Goal: Task Accomplishment & Management: Manage account settings

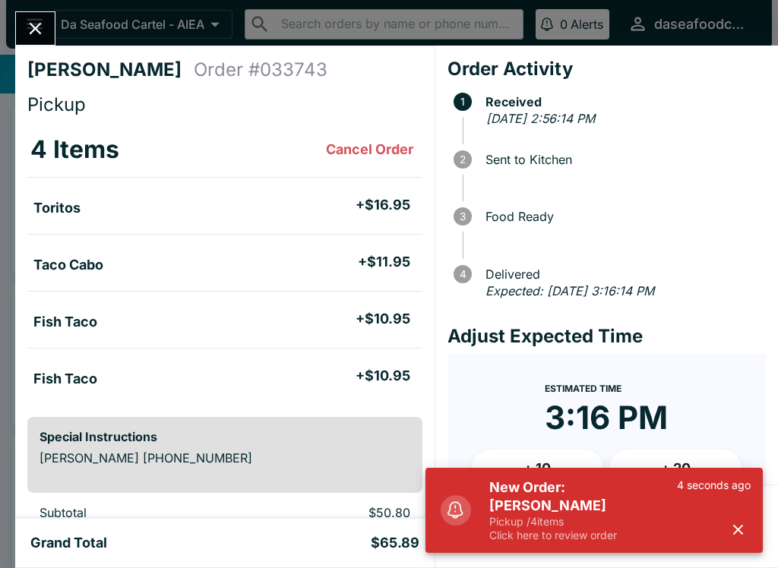
click at [745, 536] on icon "button" at bounding box center [737, 529] width 17 height 17
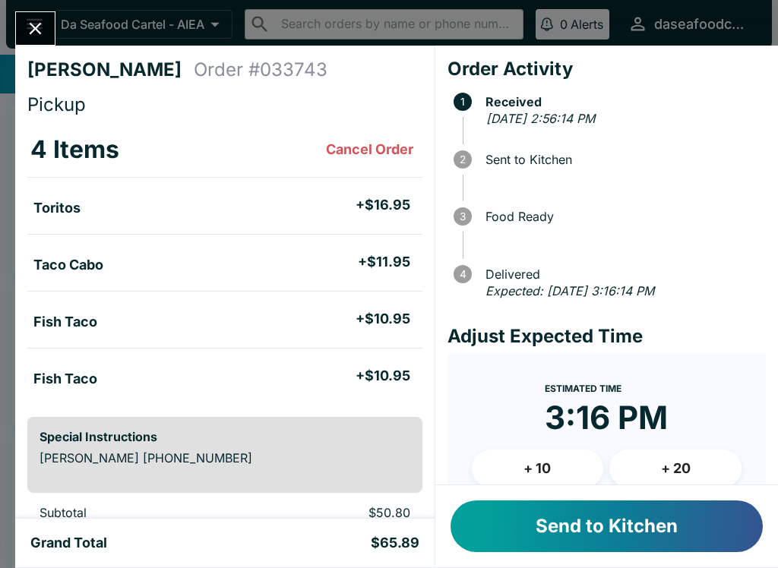
click at [634, 536] on button "Send to Kitchen" at bounding box center [607, 527] width 312 height 52
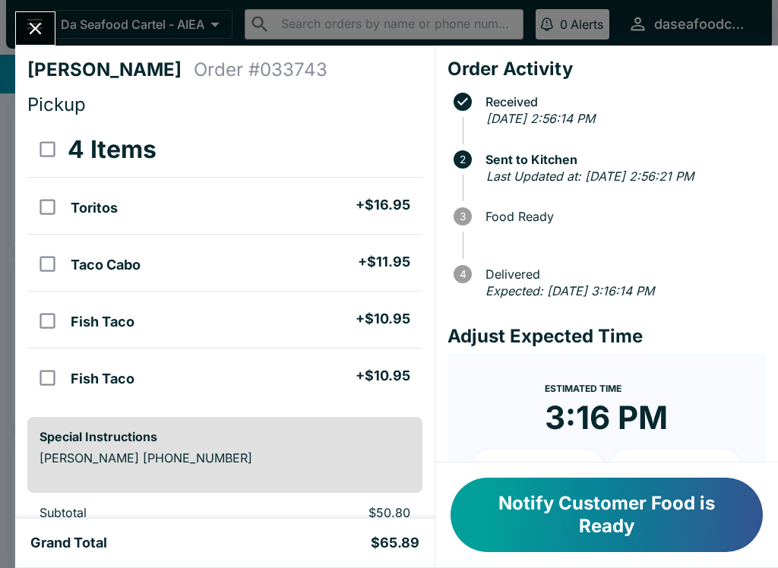
click at [27, 14] on button "Close" at bounding box center [35, 28] width 39 height 33
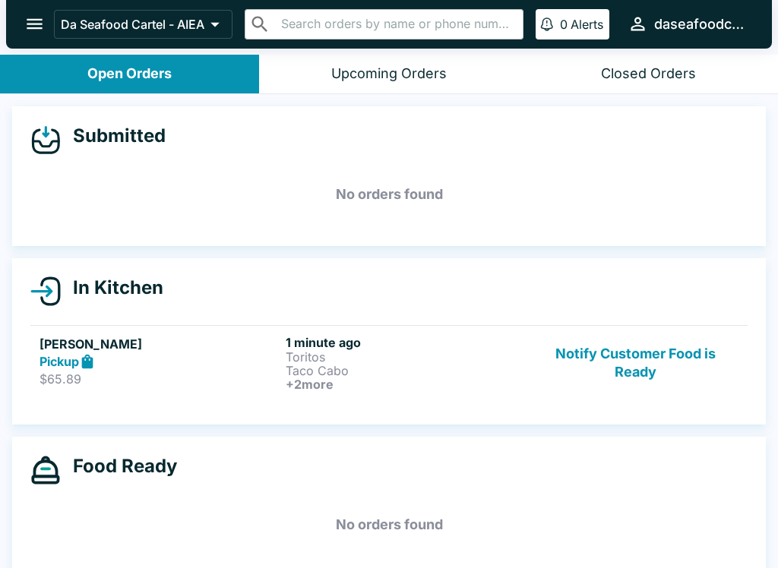
click at [35, 11] on button "open drawer" at bounding box center [34, 24] width 39 height 39
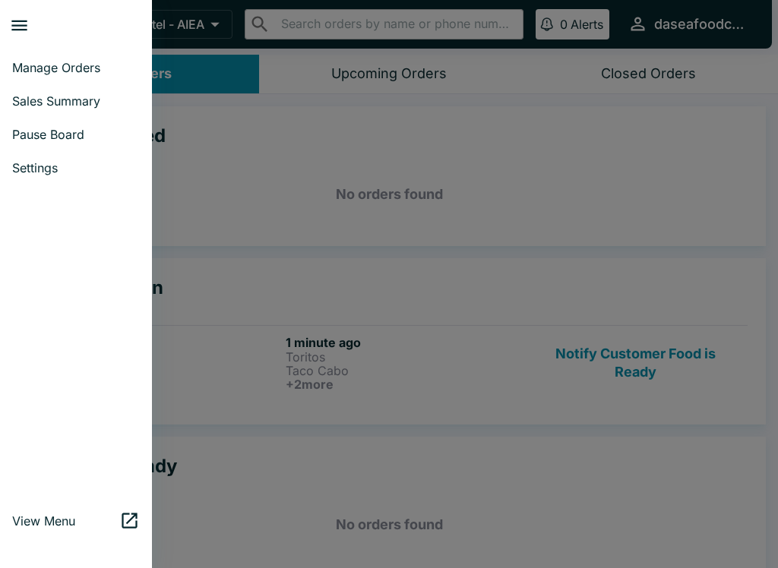
click at [99, 96] on span "Sales Summary" at bounding box center [76, 100] width 128 height 15
select select "03:00"
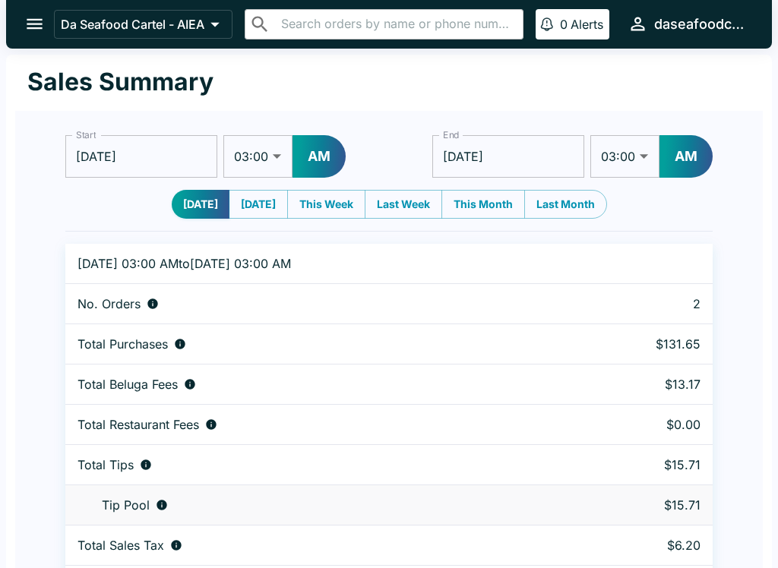
click at [33, 8] on button "open drawer" at bounding box center [34, 24] width 39 height 39
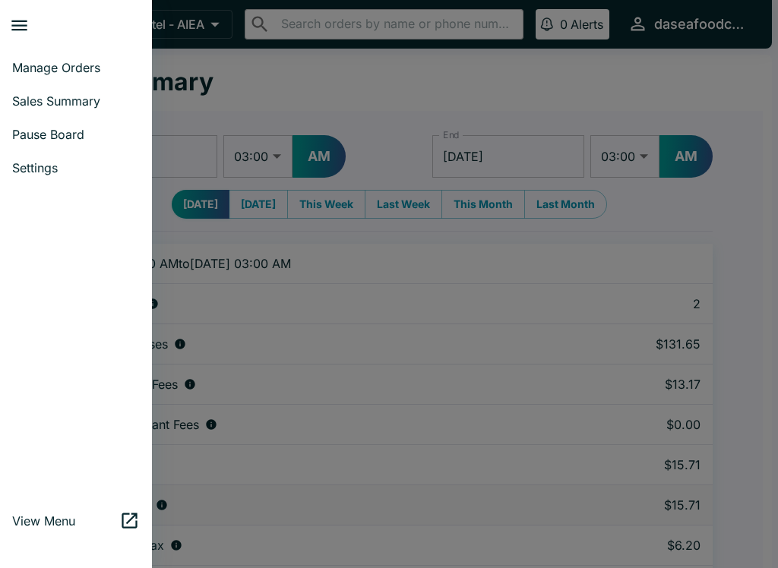
click at [89, 65] on span "Manage Orders" at bounding box center [76, 67] width 128 height 15
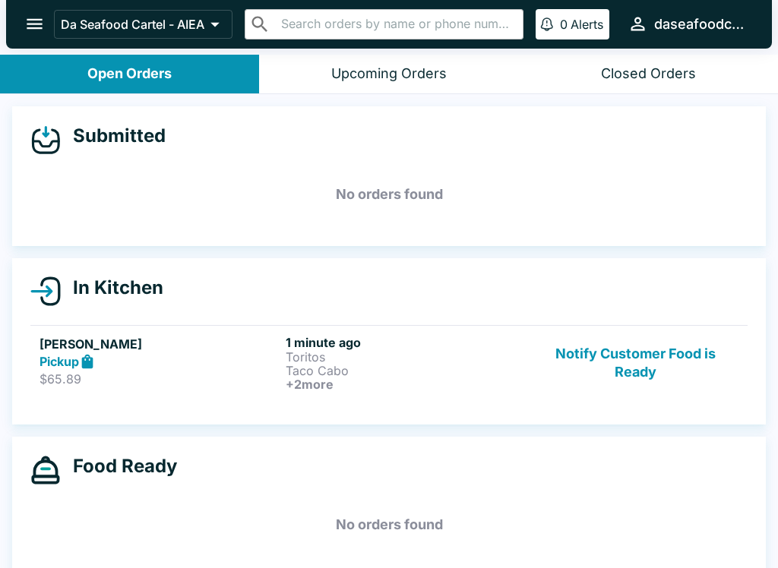
click at [653, 361] on button "Notify Customer Food is Ready" at bounding box center [636, 363] width 206 height 56
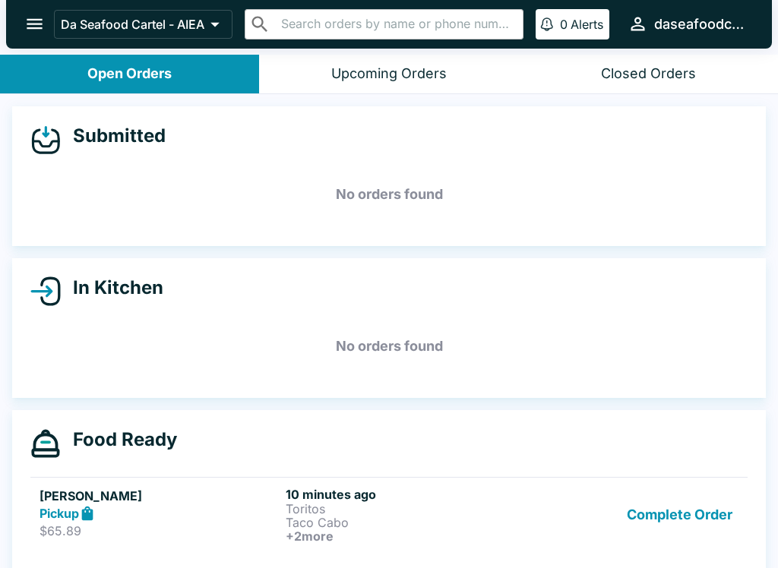
click at [686, 492] on button "Complete Order" at bounding box center [680, 515] width 118 height 56
